Goal: Task Accomplishment & Management: Manage account settings

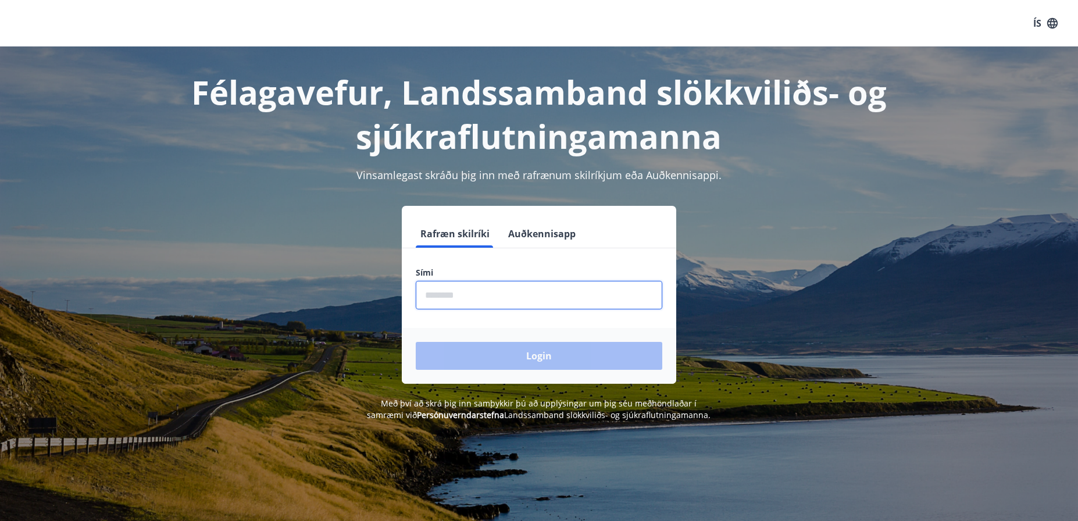
click at [492, 296] on input "phone" at bounding box center [539, 295] width 246 height 28
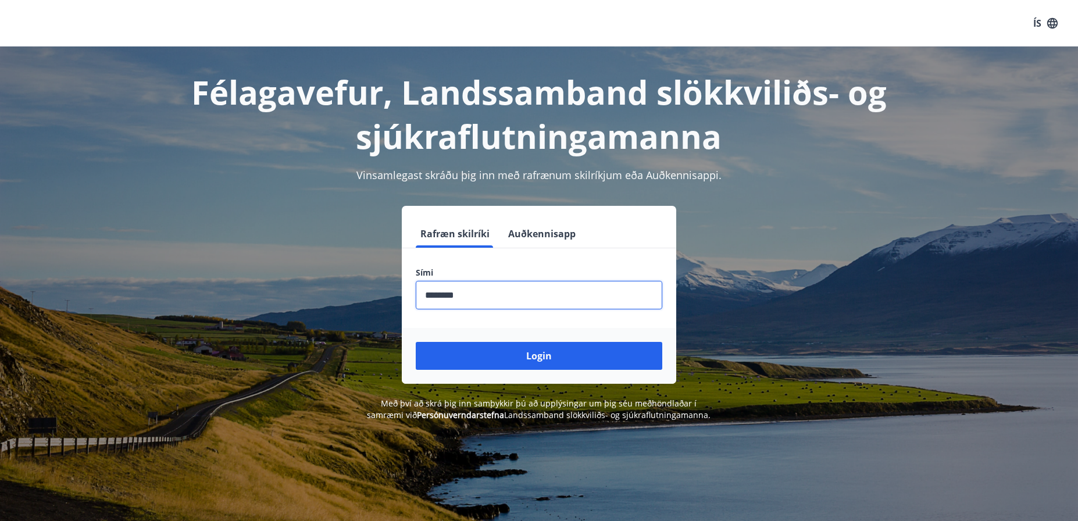
drag, startPoint x: 543, startPoint y: 355, endPoint x: 557, endPoint y: 352, distance: 14.2
click at [544, 355] on button "Login" at bounding box center [539, 356] width 246 height 28
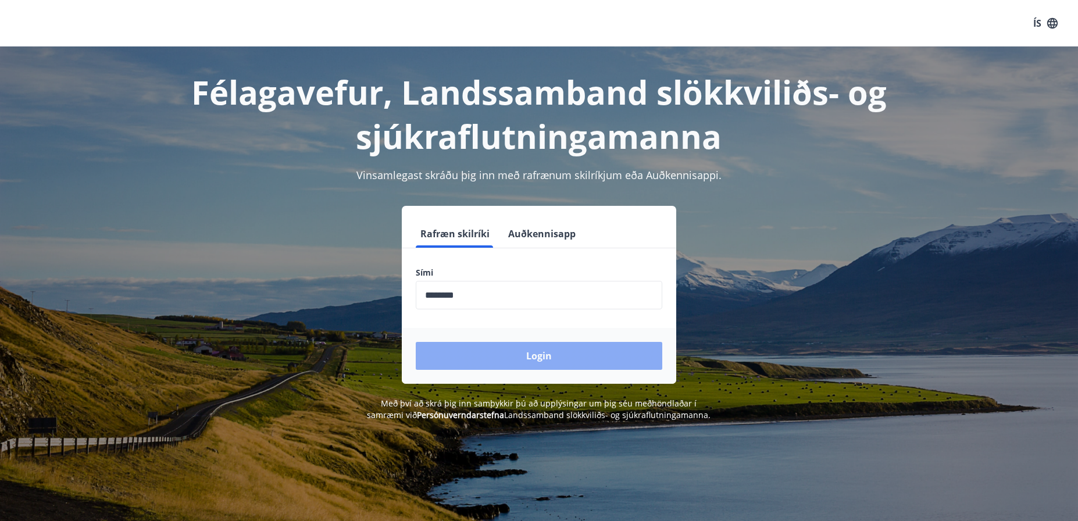
click at [536, 362] on button "Login" at bounding box center [539, 356] width 246 height 28
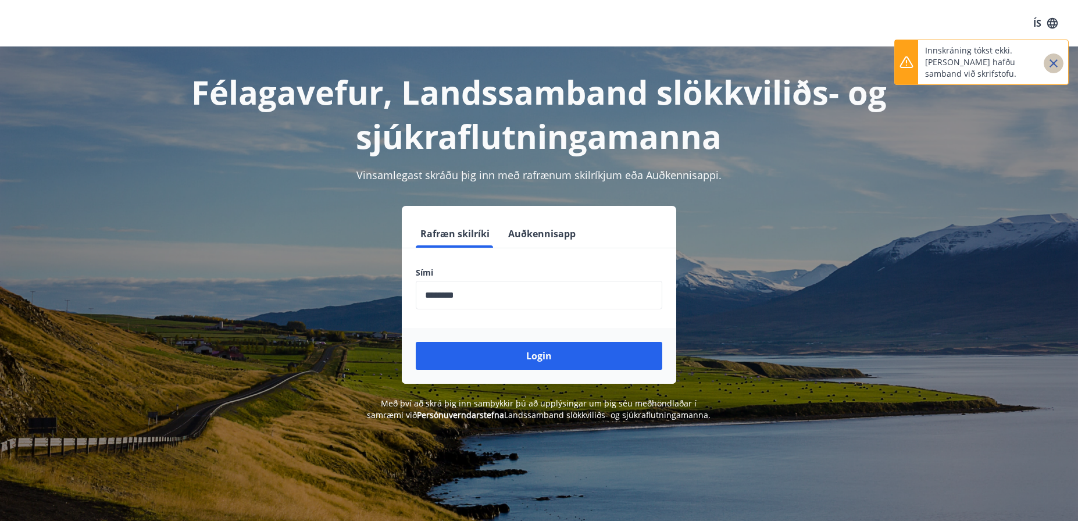
click at [1049, 62] on icon "Close" at bounding box center [1053, 63] width 14 height 14
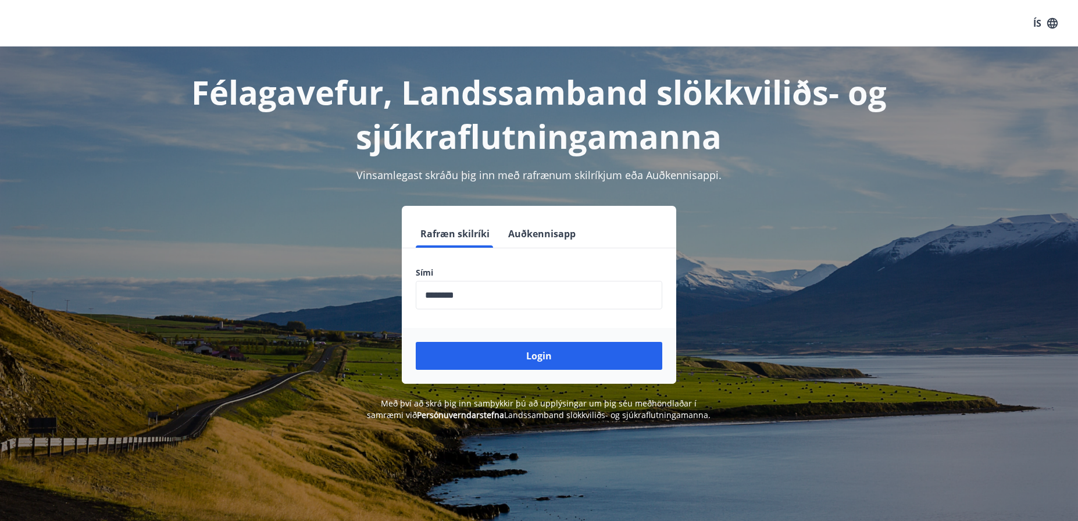
click at [462, 229] on button "Rafræn skilríki" at bounding box center [455, 234] width 78 height 28
click at [486, 297] on input "phone" at bounding box center [539, 295] width 246 height 28
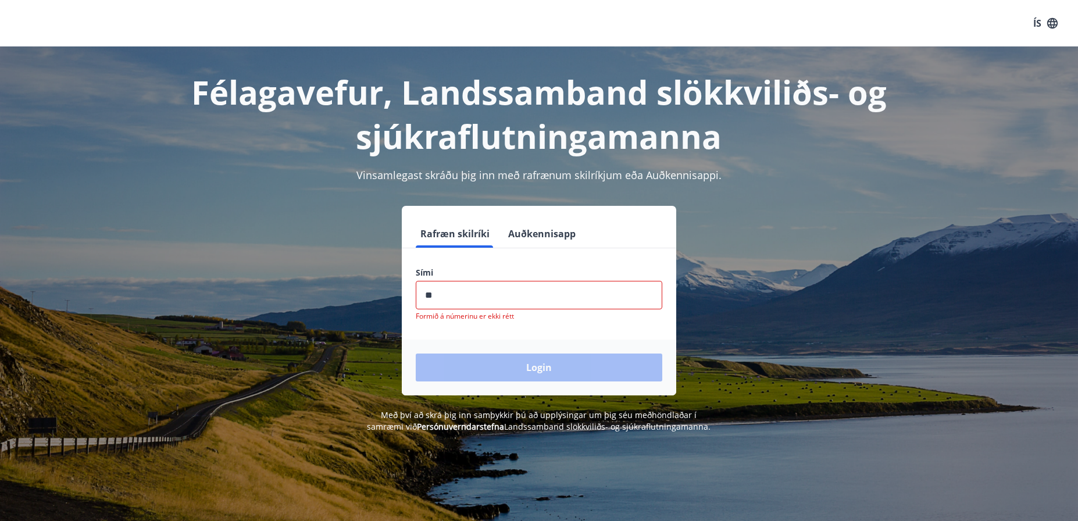
type input "*"
type input "********"
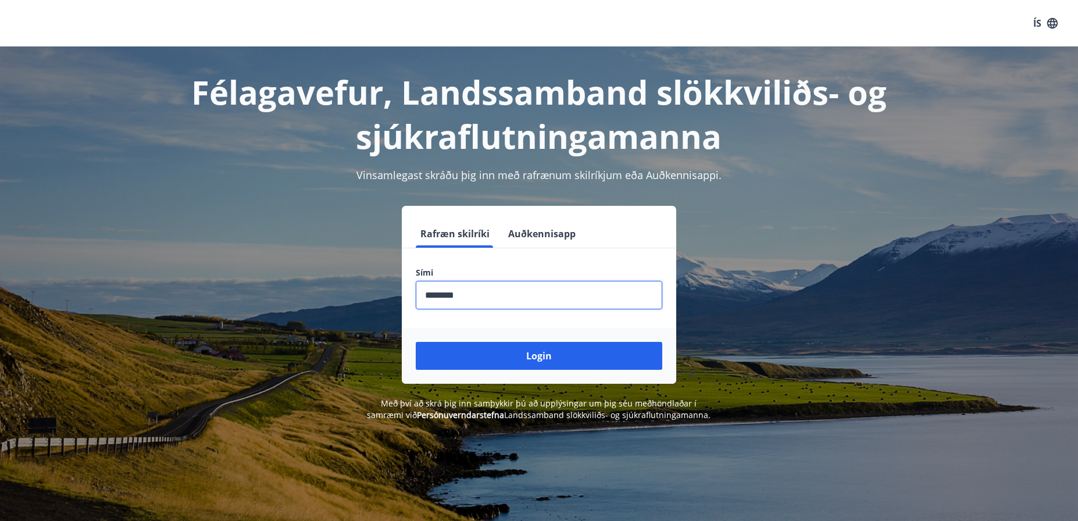
click at [416, 342] on button "Login" at bounding box center [539, 356] width 246 height 28
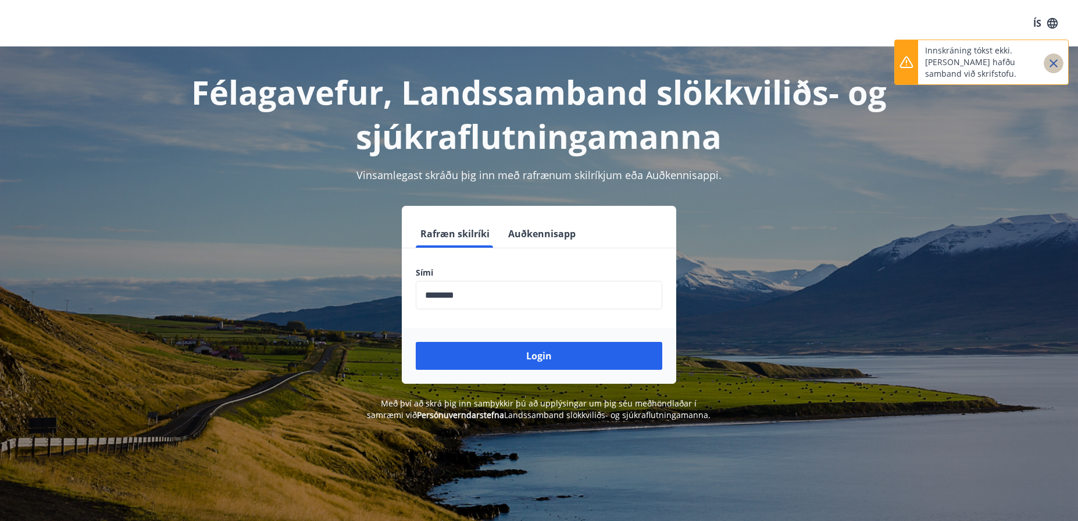
drag, startPoint x: 1047, startPoint y: 62, endPoint x: 1047, endPoint y: 82, distance: 20.4
click at [1048, 62] on icon "Close" at bounding box center [1053, 63] width 14 height 14
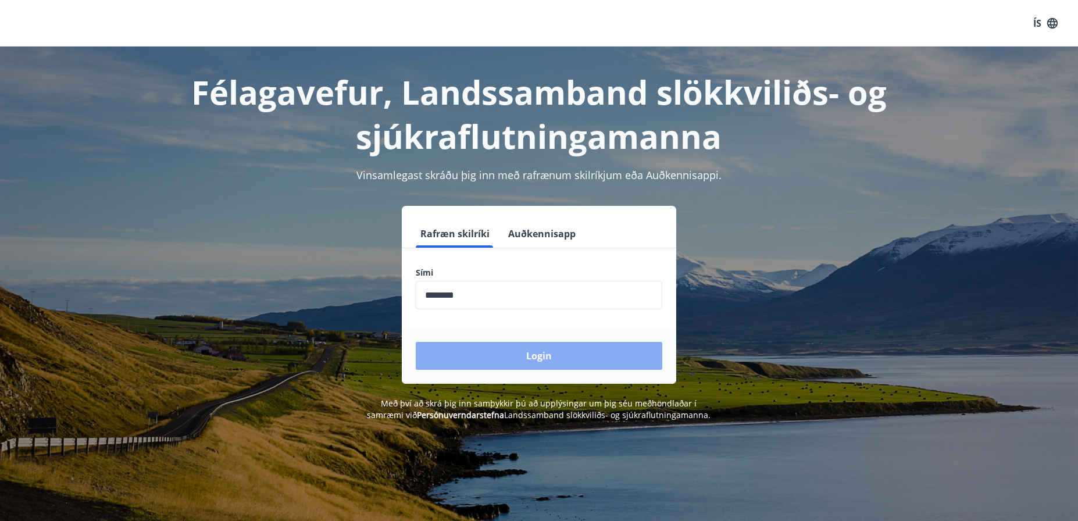
click at [524, 350] on button "Login" at bounding box center [539, 356] width 246 height 28
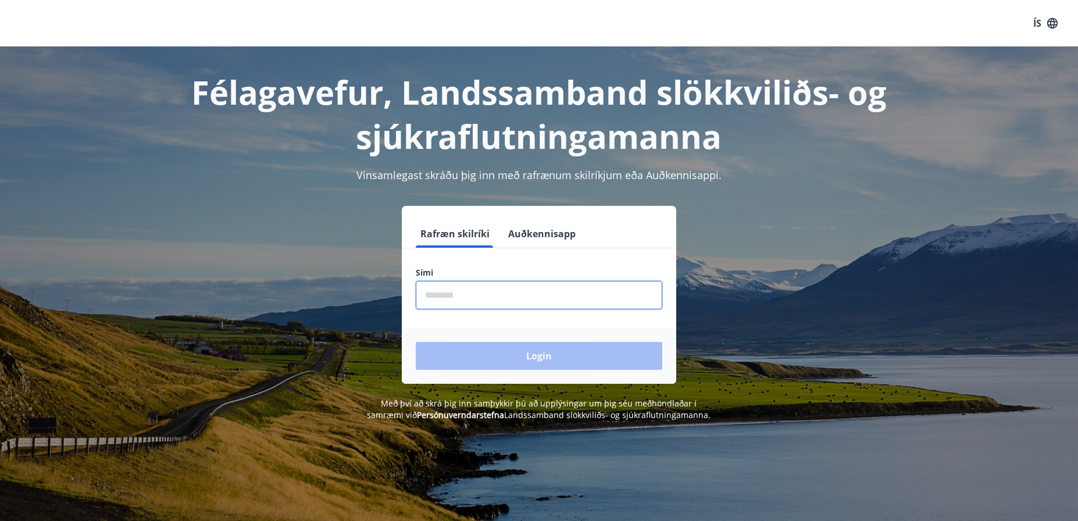
click at [468, 292] on input "phone" at bounding box center [539, 295] width 246 height 28
type input "********"
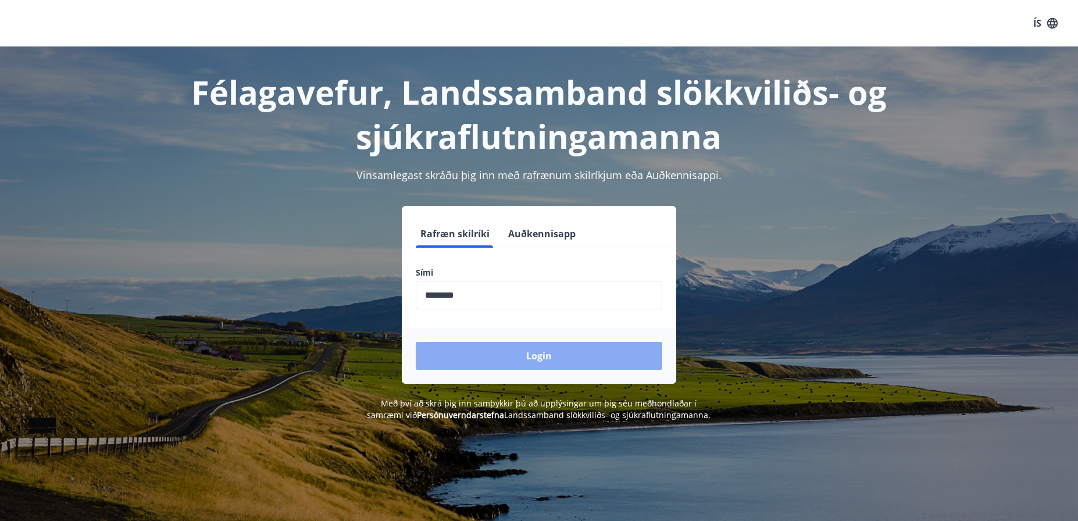
click at [548, 357] on button "Login" at bounding box center [539, 356] width 246 height 28
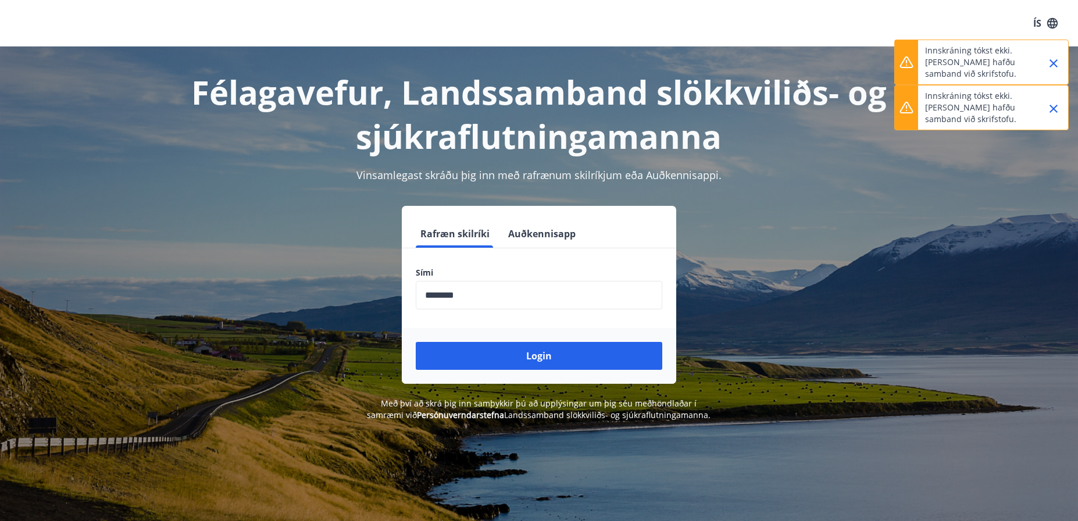
drag, startPoint x: 1051, startPoint y: 105, endPoint x: 1052, endPoint y: 85, distance: 19.2
click at [1051, 102] on icon "Close" at bounding box center [1053, 109] width 14 height 14
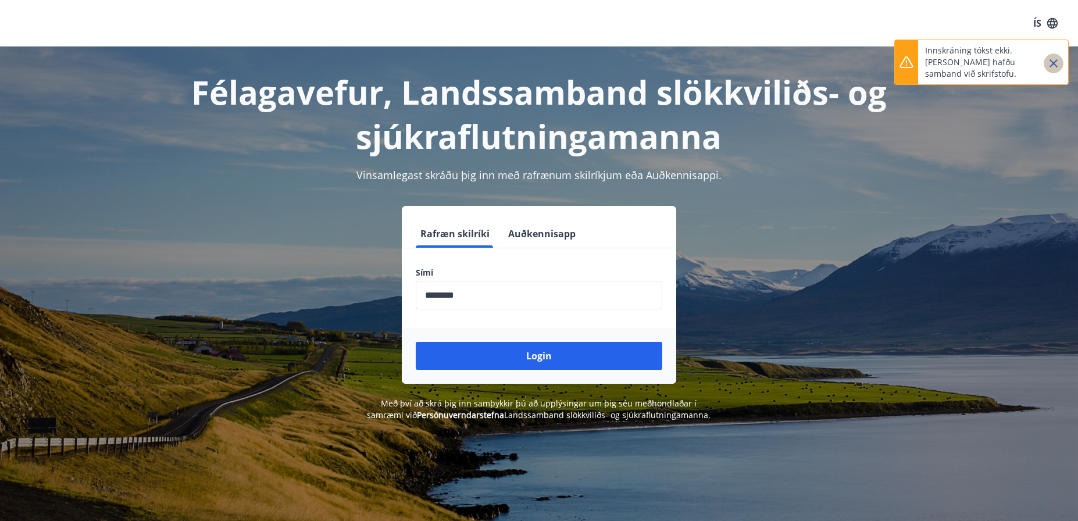
click at [1051, 60] on icon "Close" at bounding box center [1053, 63] width 8 height 8
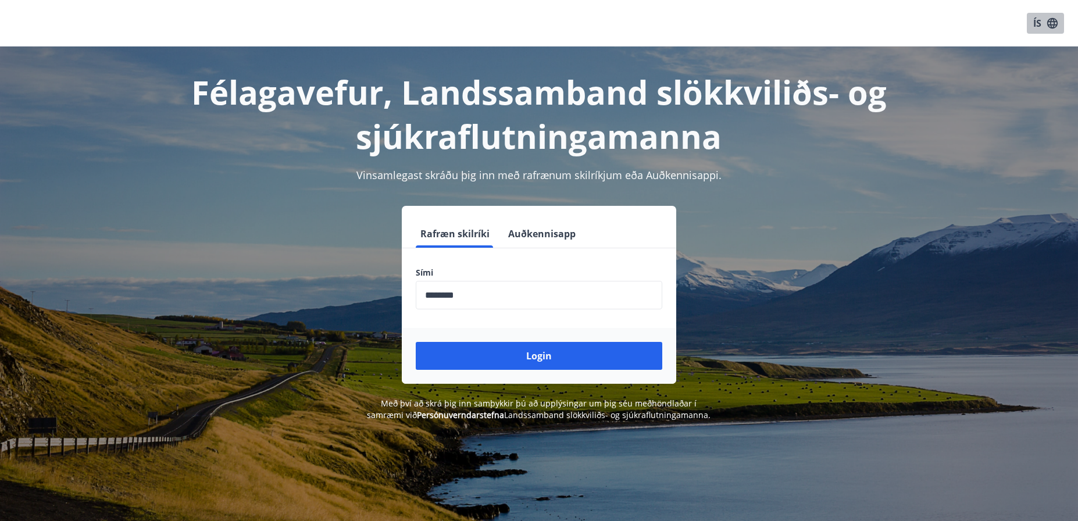
click at [1034, 22] on button "ÍS" at bounding box center [1044, 23] width 37 height 21
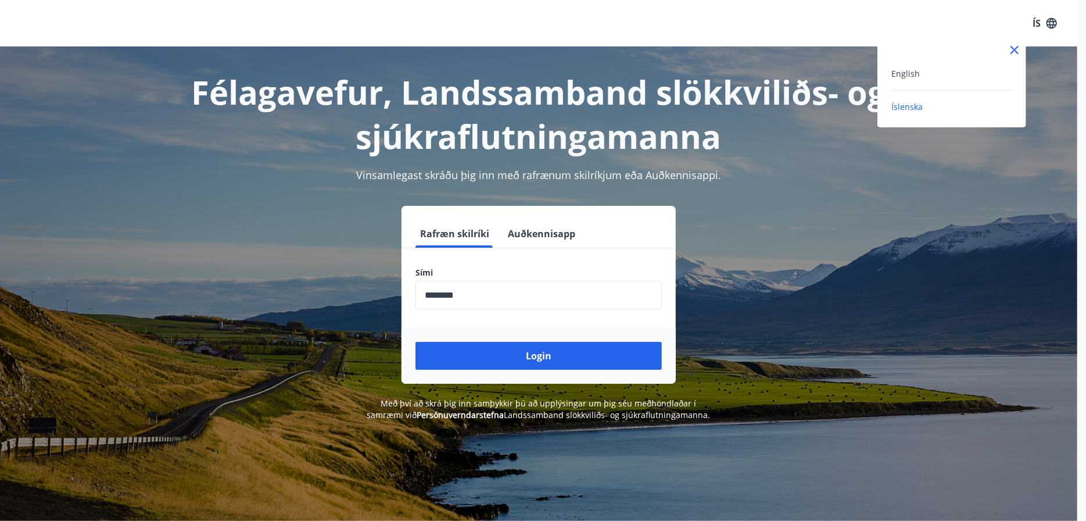
click at [1013, 312] on div at bounding box center [543, 260] width 1086 height 521
